Goal: Transaction & Acquisition: Download file/media

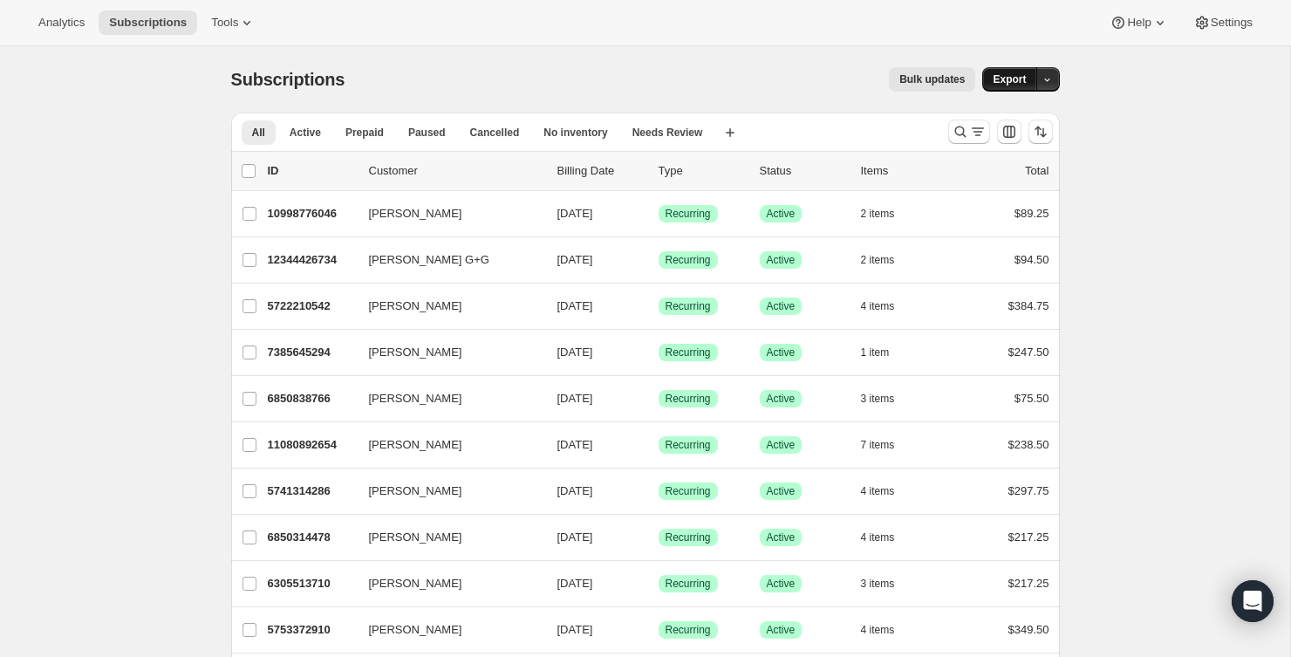
click at [1012, 81] on span "Export" at bounding box center [1009, 79] width 33 height 14
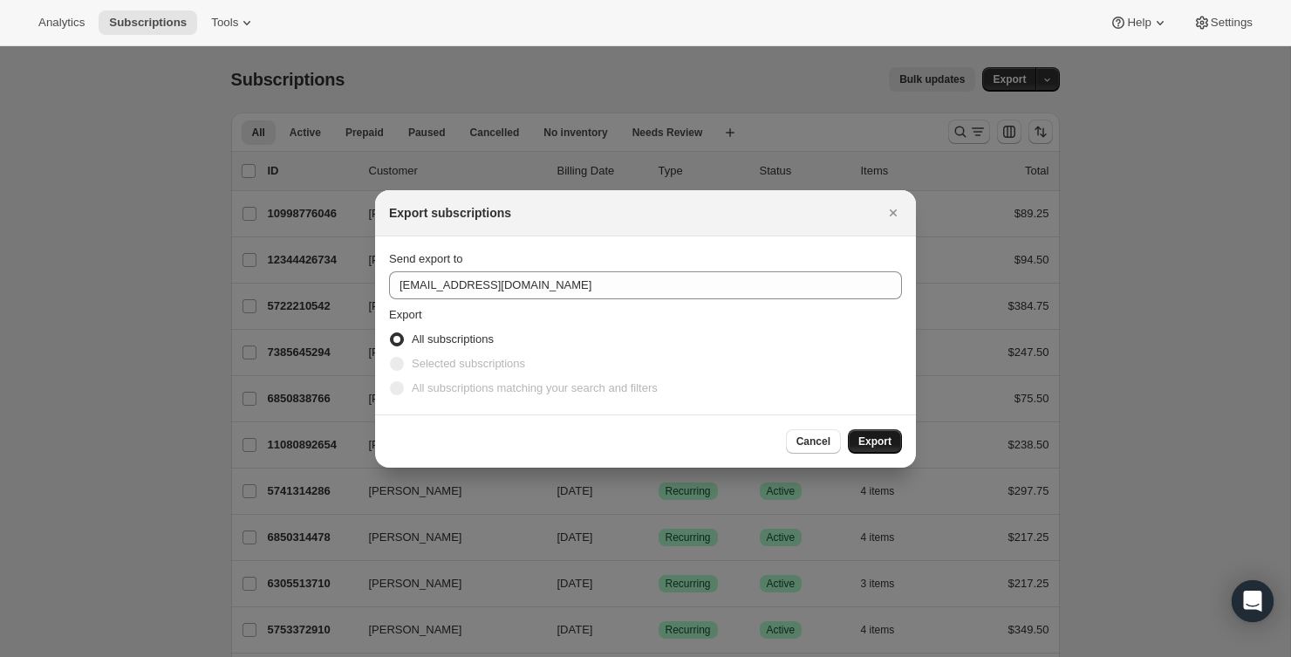
click at [873, 447] on span "Export" at bounding box center [874, 441] width 33 height 14
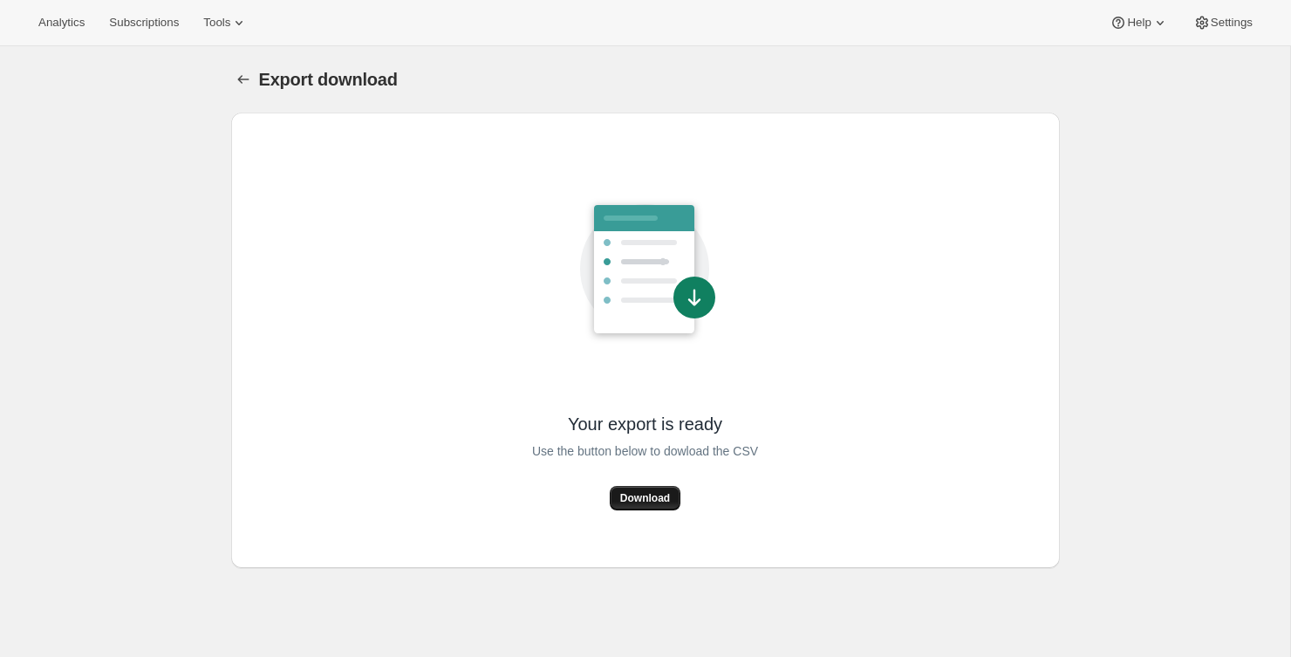
drag, startPoint x: 0, startPoint y: 0, endPoint x: 642, endPoint y: 493, distance: 809.5
click at [642, 493] on span "Download" at bounding box center [645, 498] width 50 height 14
